Goal: Information Seeking & Learning: Learn about a topic

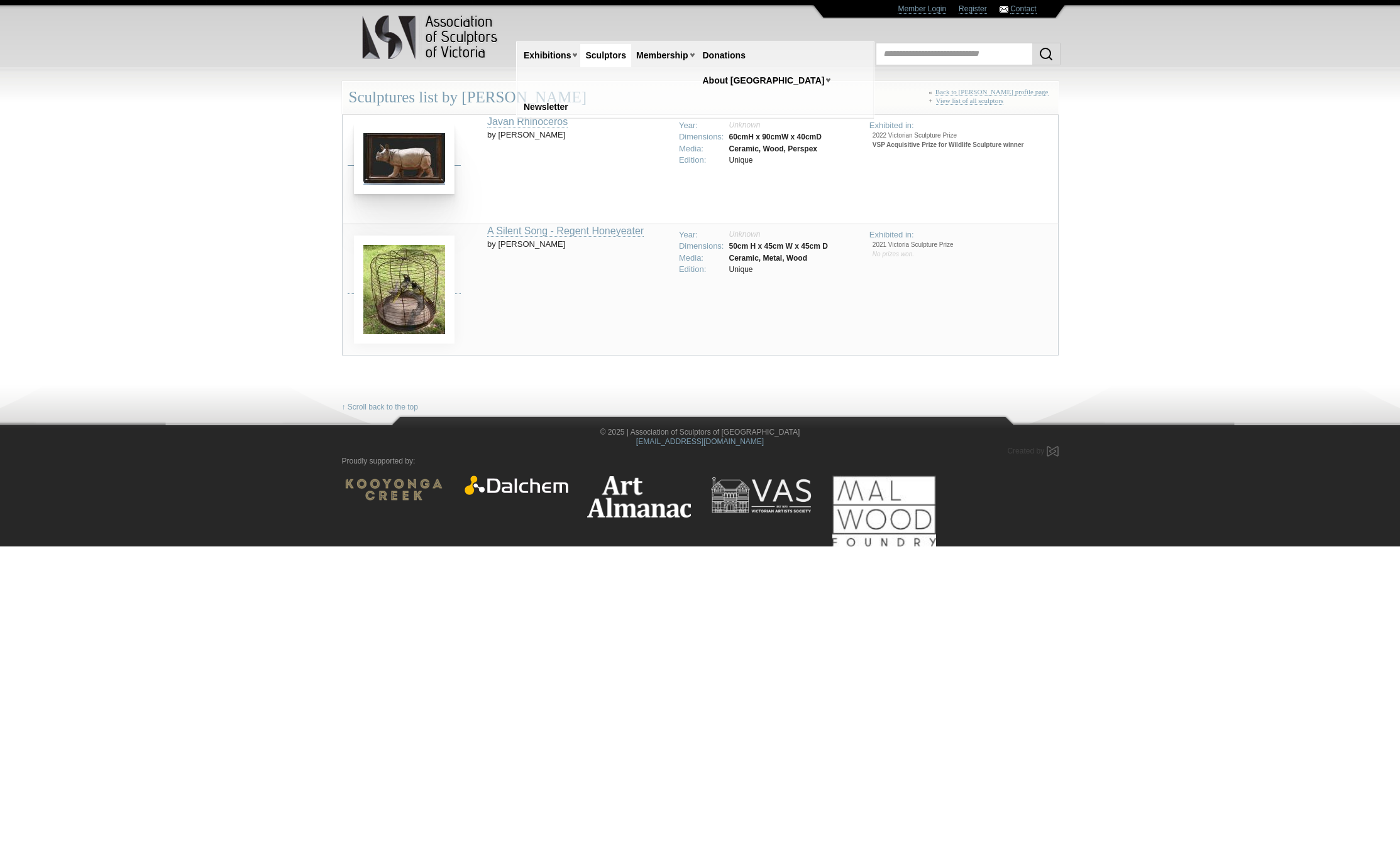
drag, startPoint x: 400, startPoint y: 164, endPoint x: 472, endPoint y: 335, distance: 185.5
click at [455, 338] on td at bounding box center [414, 289] width 145 height 131
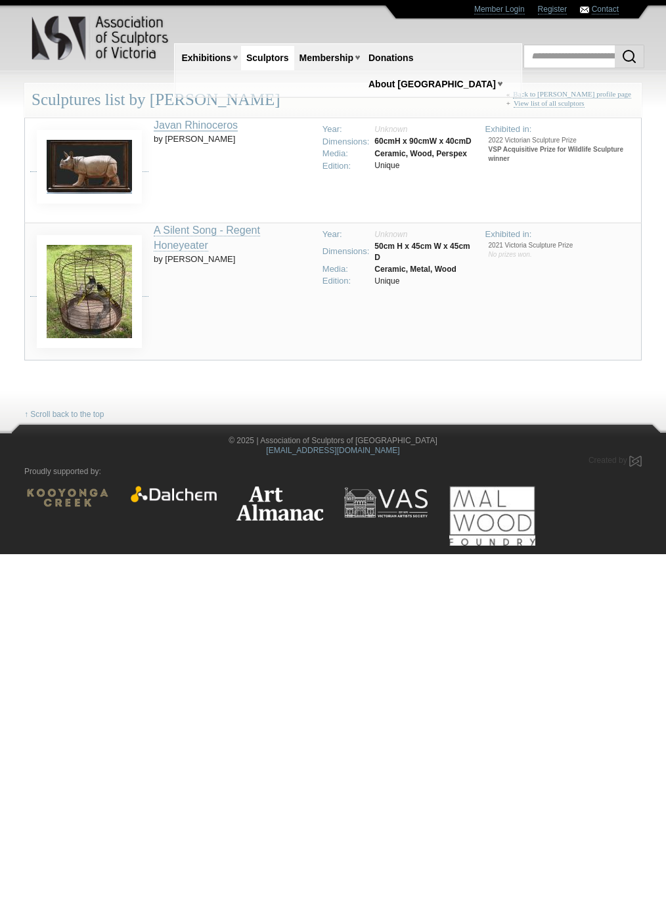
click at [215, 125] on link "Javan Rhinoceros" at bounding box center [196, 126] width 84 height 12
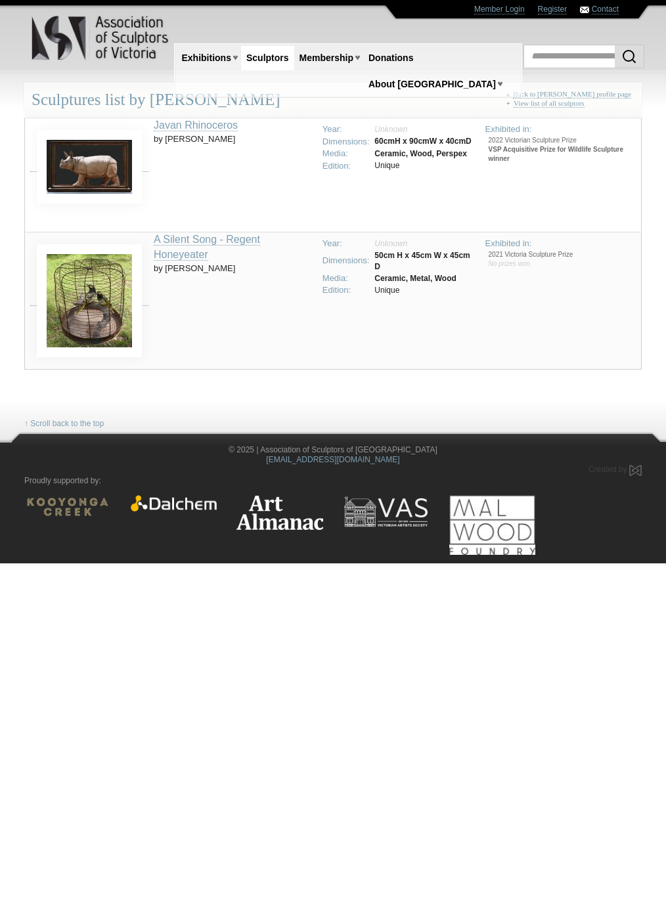
drag, startPoint x: 215, startPoint y: 125, endPoint x: 204, endPoint y: 139, distance: 17.7
click at [204, 139] on td "Javan Rhinoceros by Chris Stubbs" at bounding box center [234, 175] width 161 height 114
click at [213, 127] on link "Javan Rhinoceros" at bounding box center [196, 126] width 84 height 12
click at [125, 164] on img at bounding box center [89, 164] width 105 height 74
click at [175, 172] on td "Javan Rhinoceros by Chris Stubbs" at bounding box center [234, 175] width 161 height 114
